Goal: Task Accomplishment & Management: Manage account settings

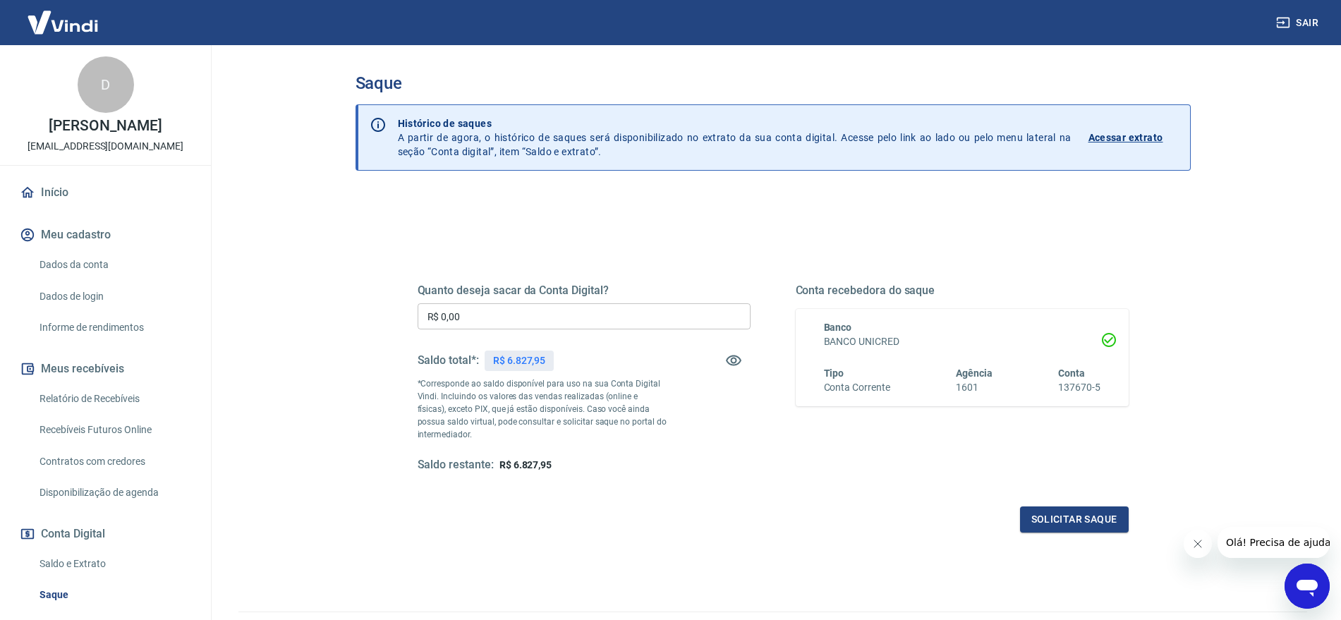
click at [614, 304] on input "R$ 0,00" at bounding box center [584, 316] width 333 height 26
type input "R$ 6.827,95"
click at [1087, 521] on button "Solicitar saque" at bounding box center [1074, 520] width 109 height 26
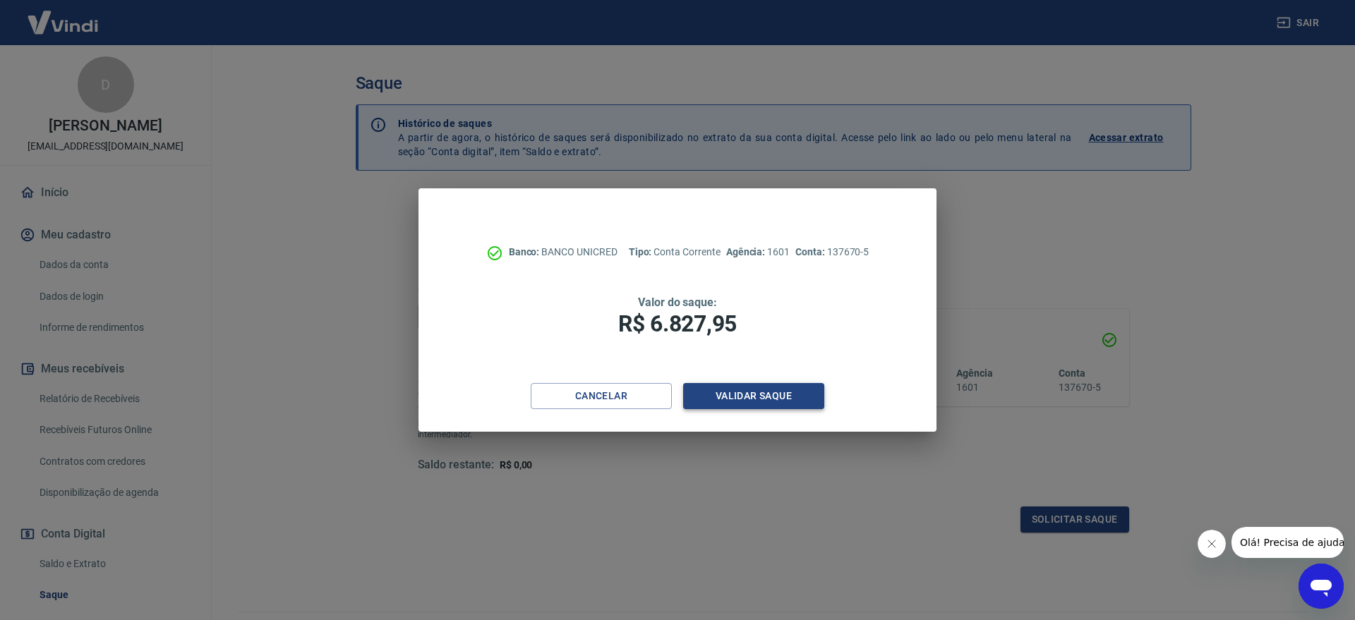
click at [778, 397] on button "Validar saque" at bounding box center [753, 396] width 141 height 26
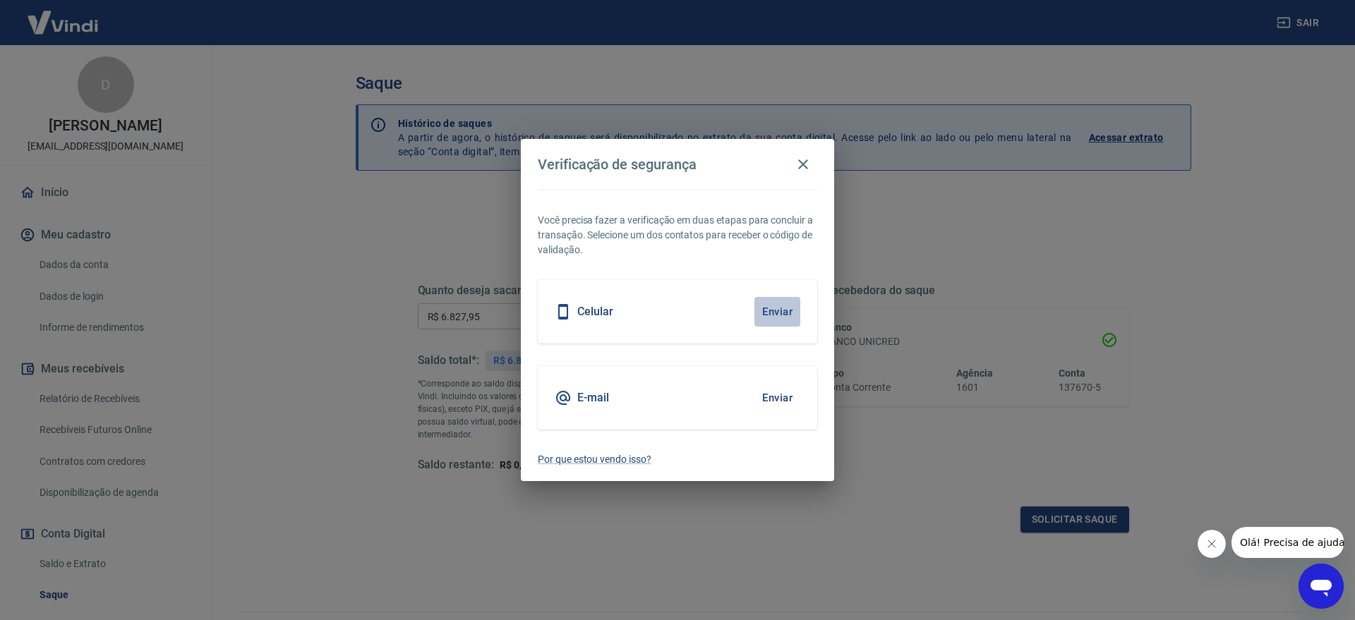
click at [779, 317] on button "Enviar" at bounding box center [777, 312] width 46 height 30
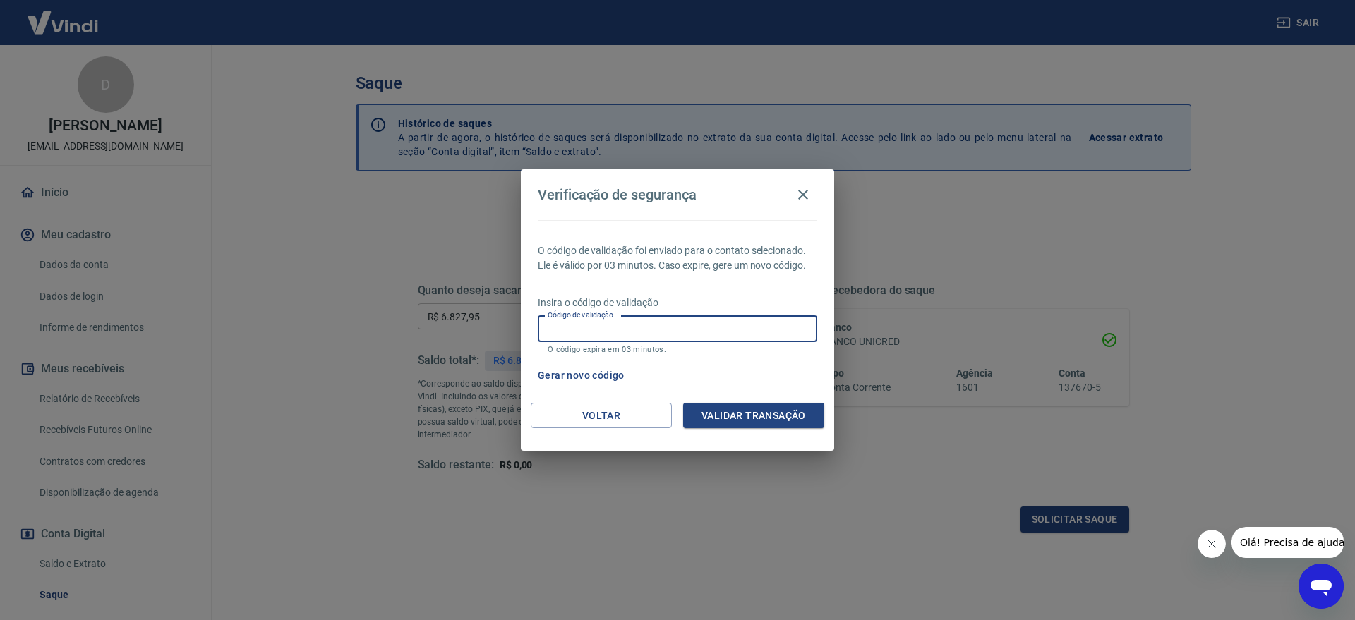
click at [778, 320] on input "Código de validação" at bounding box center [677, 329] width 279 height 26
click at [718, 296] on p "Insira o código de validação" at bounding box center [677, 303] width 279 height 15
click at [616, 371] on button "Gerar novo código" at bounding box center [581, 376] width 98 height 26
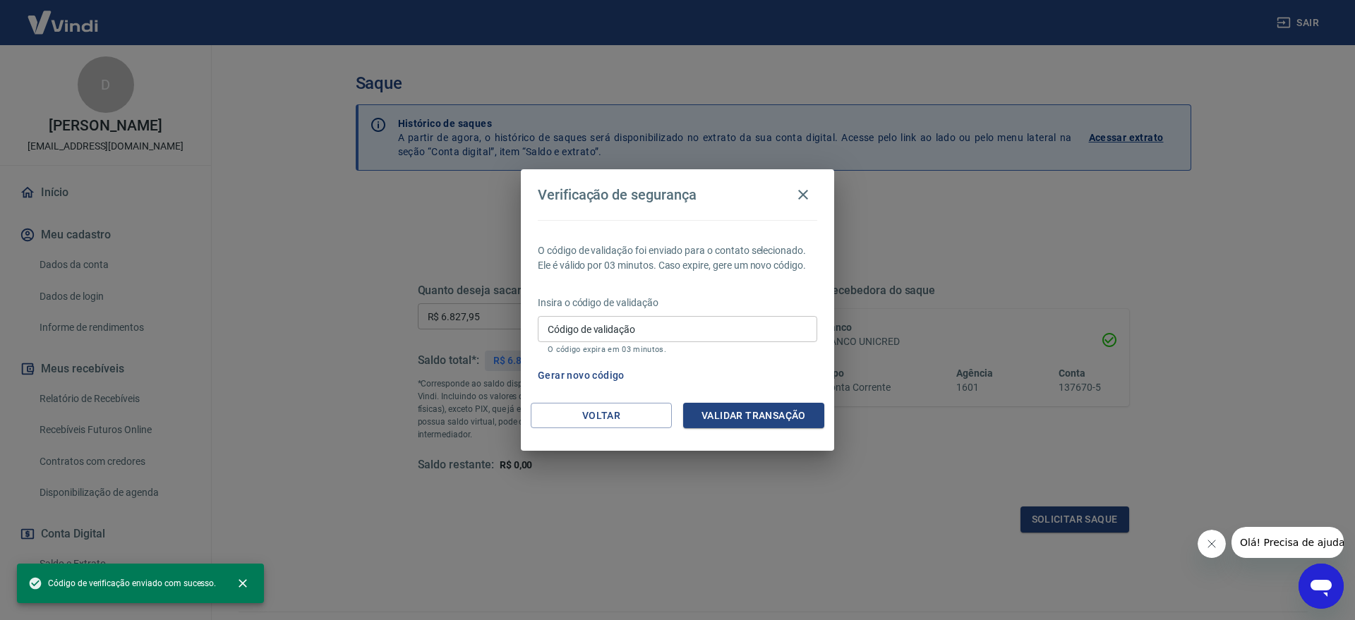
click at [643, 332] on input "Código de validação" at bounding box center [677, 329] width 279 height 26
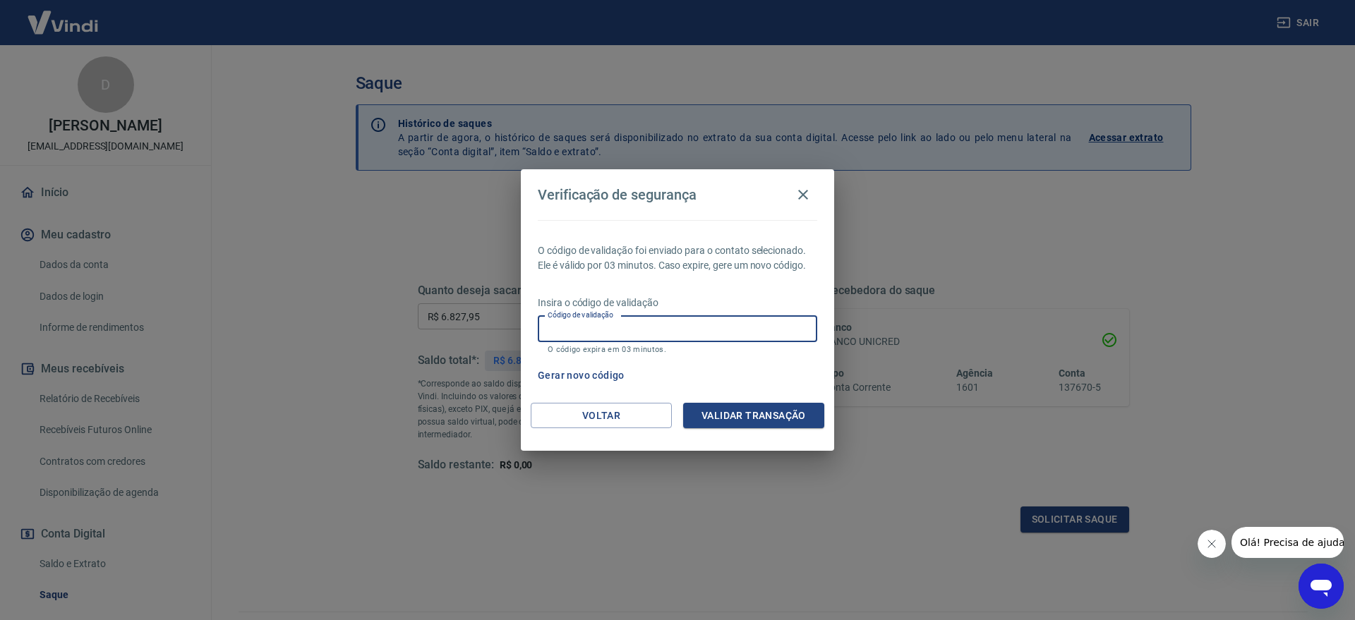
click at [814, 376] on div "Gerar novo código" at bounding box center [674, 376] width 285 height 26
click at [643, 413] on button "Voltar" at bounding box center [601, 416] width 141 height 26
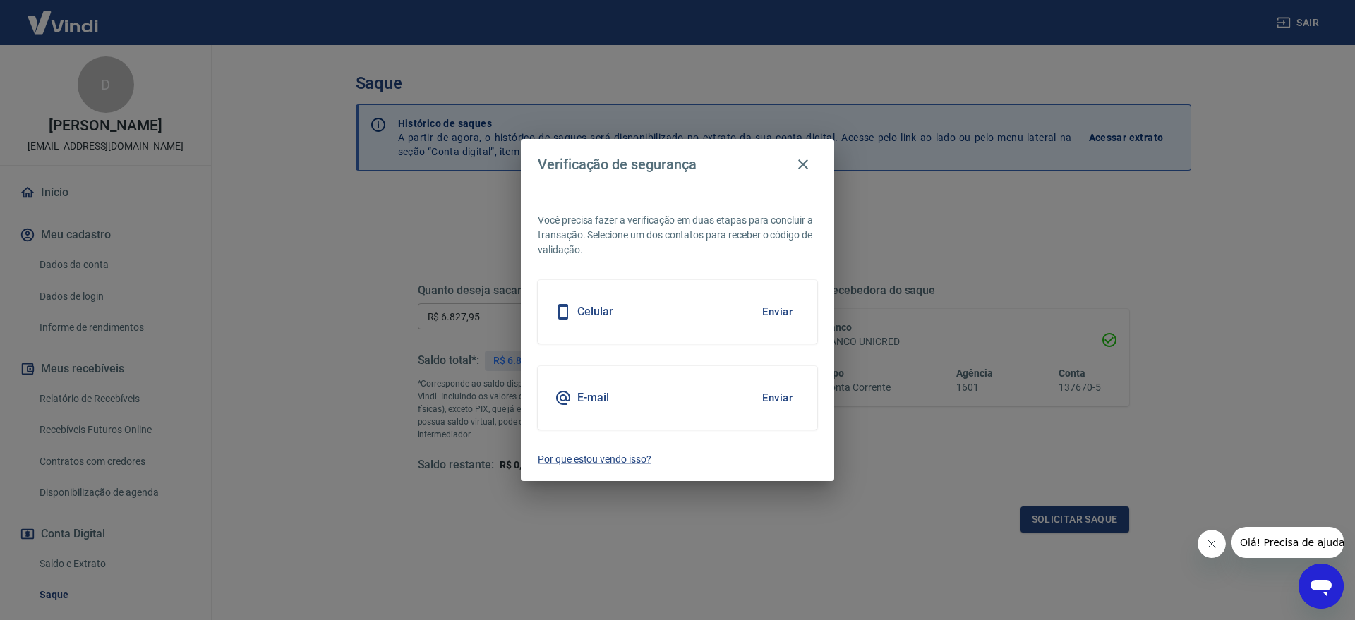
click at [788, 400] on button "Enviar" at bounding box center [777, 398] width 46 height 30
click at [766, 397] on button "Enviar" at bounding box center [777, 398] width 46 height 30
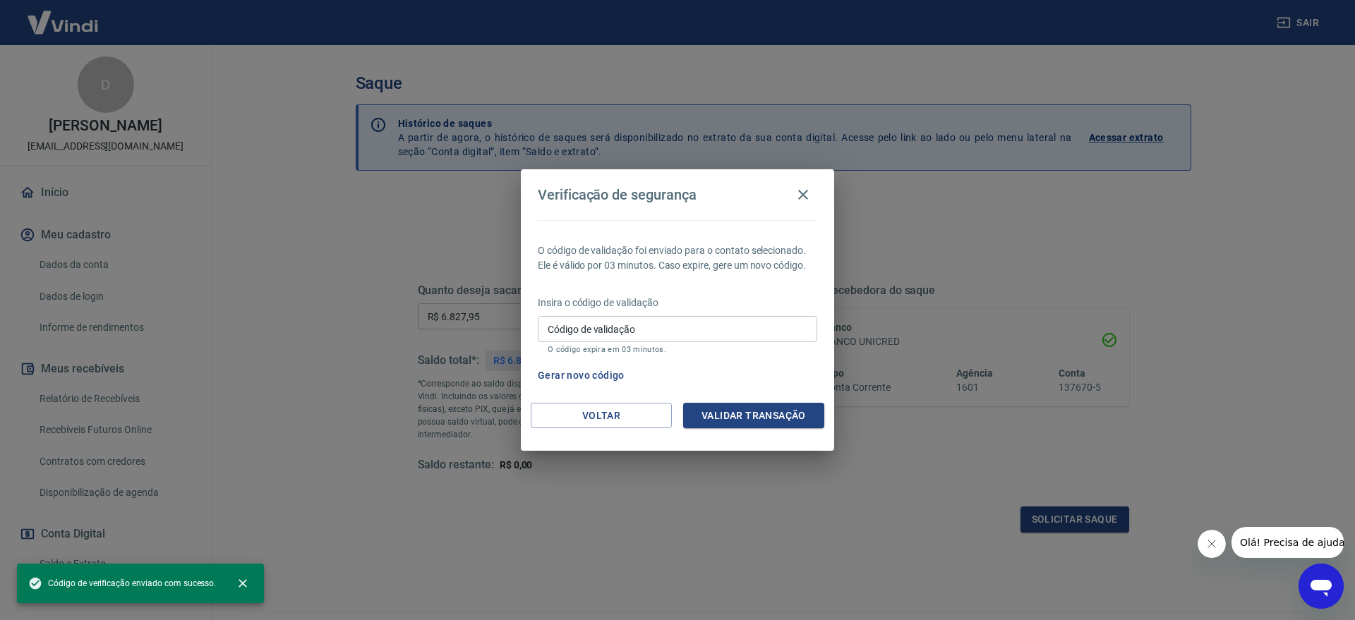
click at [674, 337] on input "Código de validação" at bounding box center [677, 329] width 279 height 26
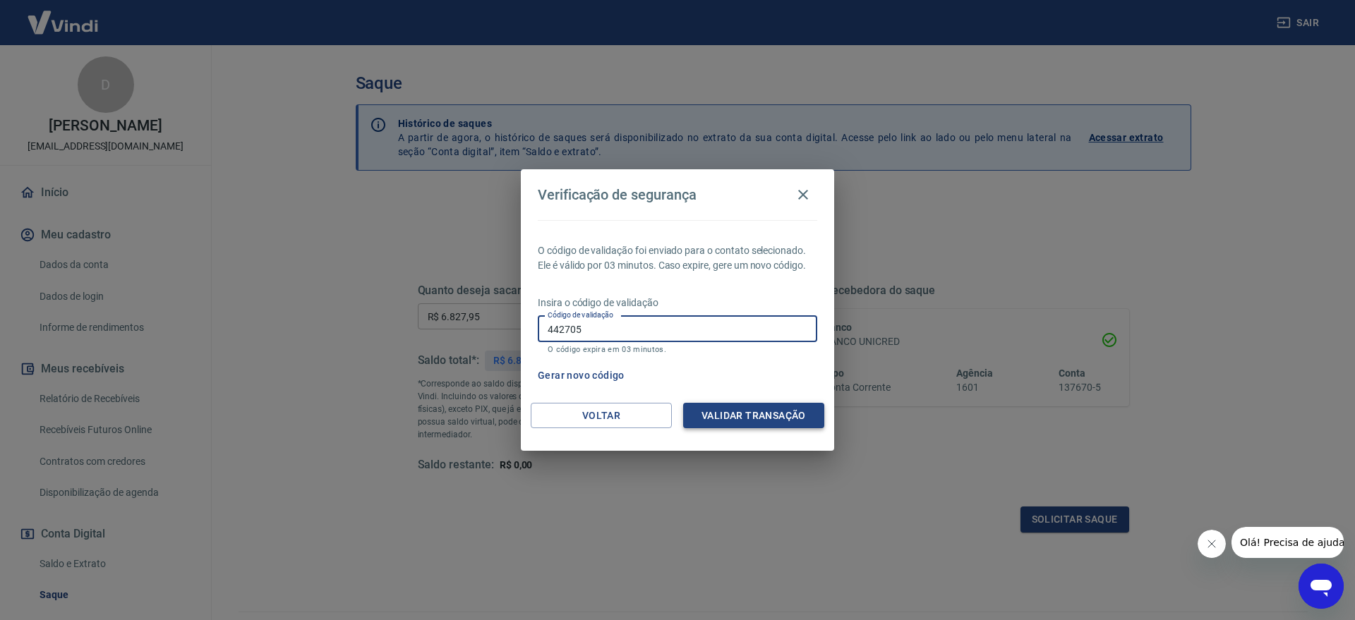
type input "442705"
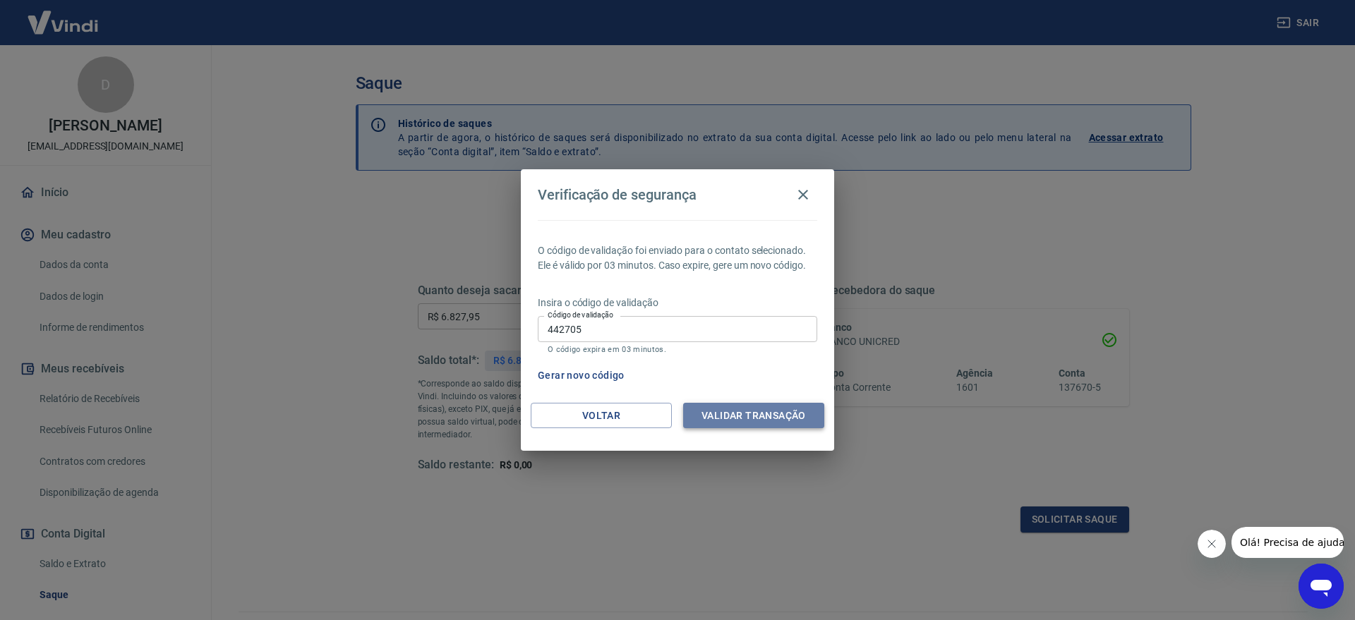
click at [779, 416] on button "Validar transação" at bounding box center [753, 416] width 141 height 26
